Goal: Task Accomplishment & Management: Use online tool/utility

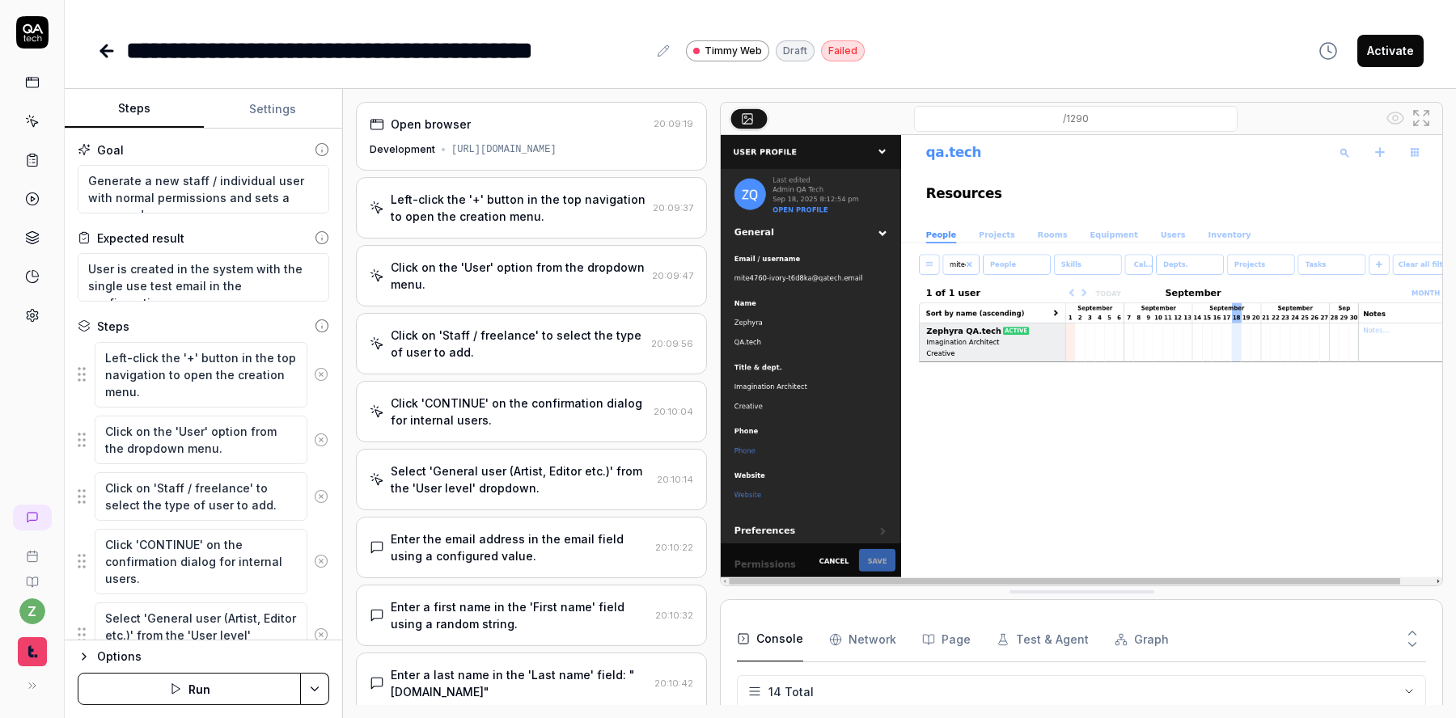
scroll to position [393, 0]
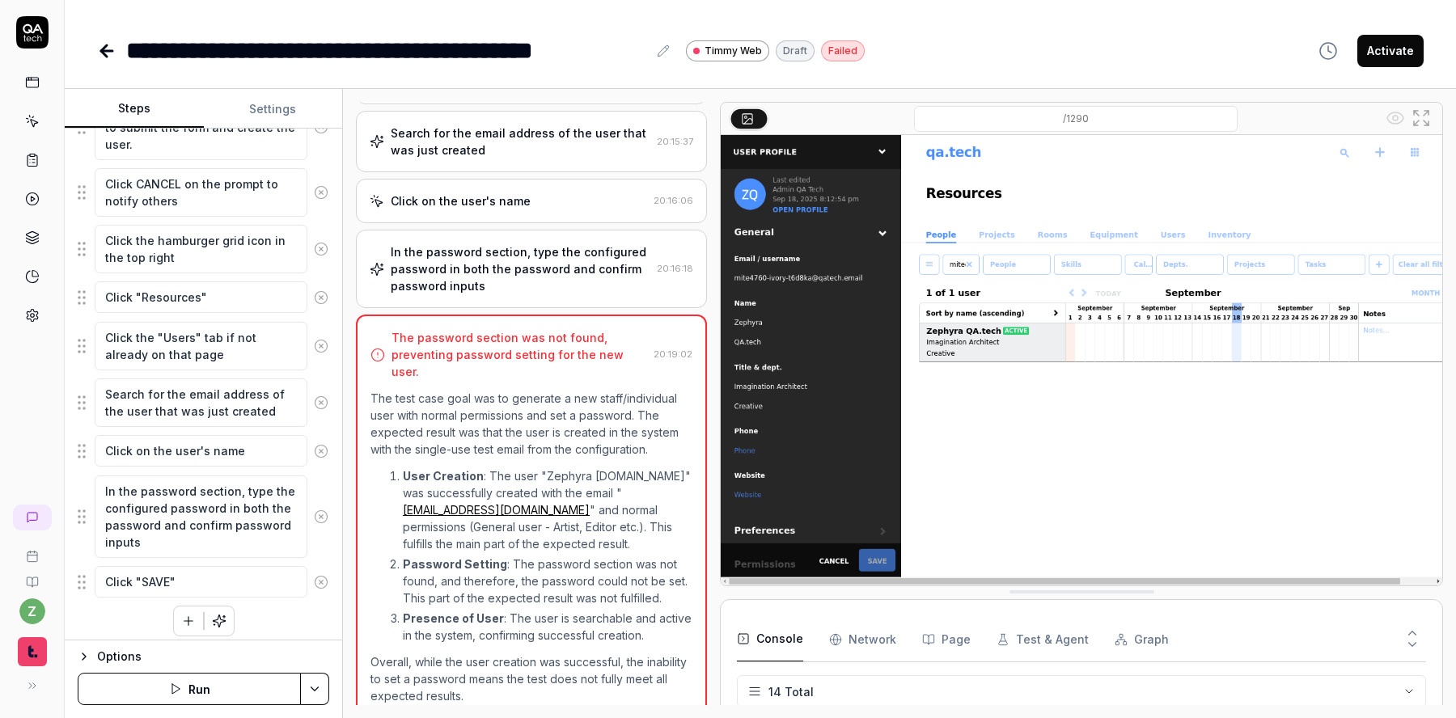
type textarea "*"
